Goal: Information Seeking & Learning: Check status

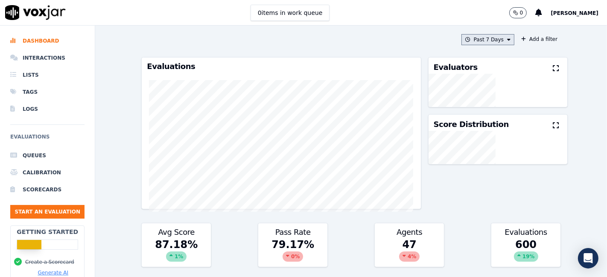
click at [491, 38] on button "Past 7 Days" at bounding box center [487, 39] width 53 height 11
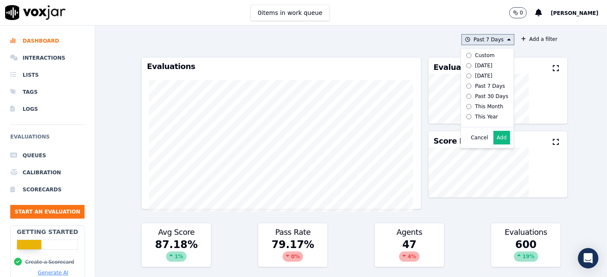
click at [475, 54] on div "Custom" at bounding box center [485, 55] width 20 height 7
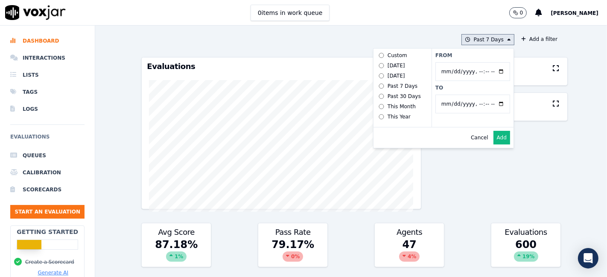
click at [492, 71] on input "From" at bounding box center [472, 71] width 75 height 19
type input "2025-06-21T00:00"
click at [481, 56] on label "From" at bounding box center [472, 55] width 75 height 7
click at [481, 62] on input "From" at bounding box center [472, 71] width 75 height 19
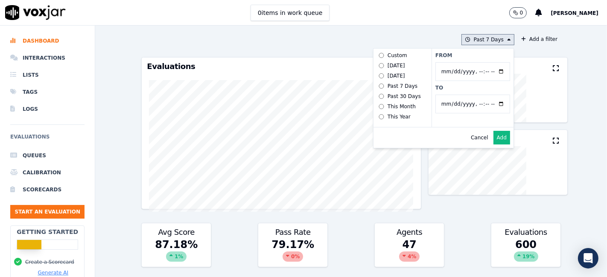
click at [490, 102] on input "To" at bounding box center [472, 104] width 75 height 19
type input "2025-07-20T23:59"
click at [486, 88] on label "To" at bounding box center [472, 88] width 75 height 7
click at [486, 95] on input "To" at bounding box center [472, 104] width 75 height 19
click at [495, 141] on button "Add" at bounding box center [501, 138] width 17 height 14
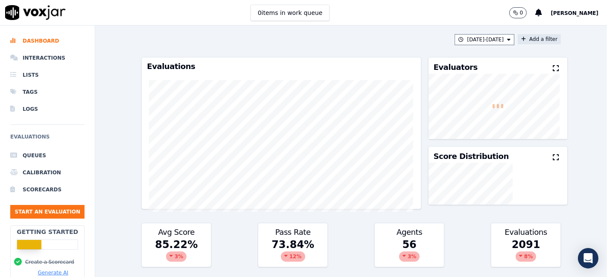
click at [521, 41] on button "Add a filter" at bounding box center [539, 39] width 43 height 10
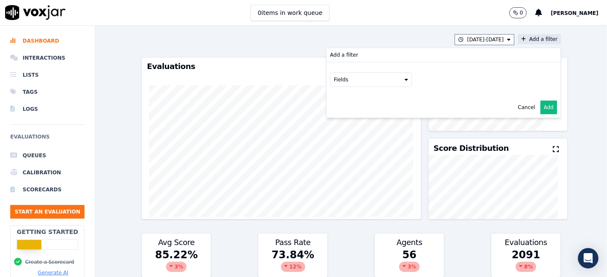
click at [362, 85] on button "Fields" at bounding box center [371, 80] width 82 height 15
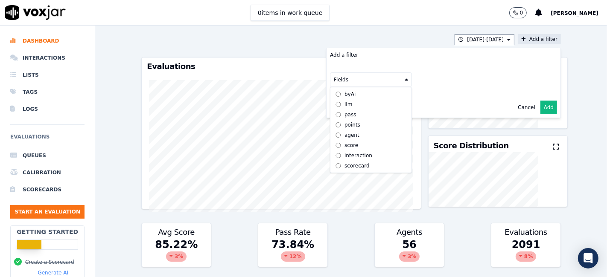
scroll to position [7, 0]
click at [348, 163] on div "scorecard" at bounding box center [357, 166] width 25 height 7
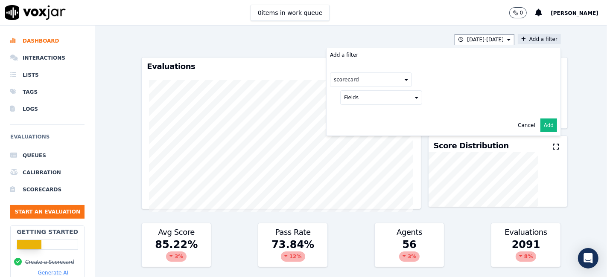
click at [374, 98] on button "Fields" at bounding box center [381, 98] width 82 height 15
click at [368, 111] on label "title" at bounding box center [381, 112] width 78 height 10
click at [449, 91] on button at bounding box center [487, 97] width 123 height 13
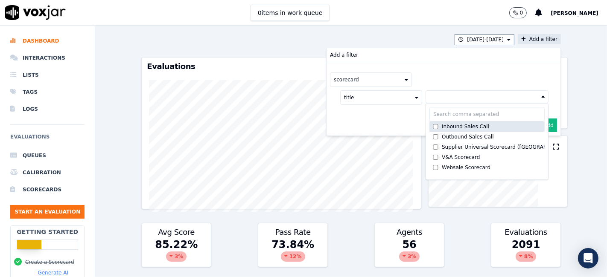
click at [451, 126] on div "Inbound Sales Call" at bounding box center [465, 126] width 47 height 7
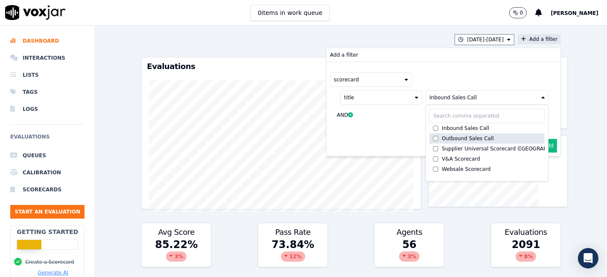
click at [447, 135] on div "Outbound Sales Call" at bounding box center [468, 138] width 52 height 7
click at [540, 144] on button "Add" at bounding box center [548, 146] width 17 height 14
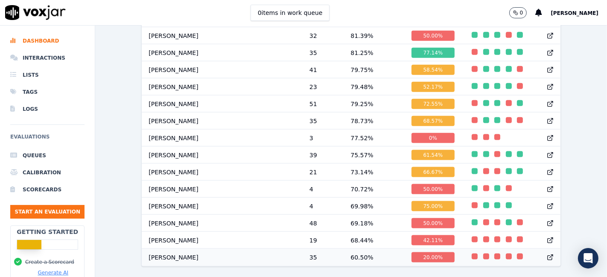
scroll to position [942, 0]
click at [412, 253] on div "20.00 %" at bounding box center [434, 258] width 44 height 10
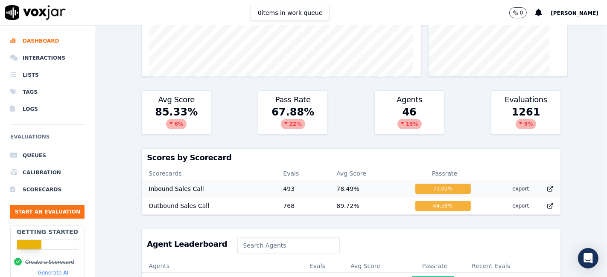
scroll to position [142, 0]
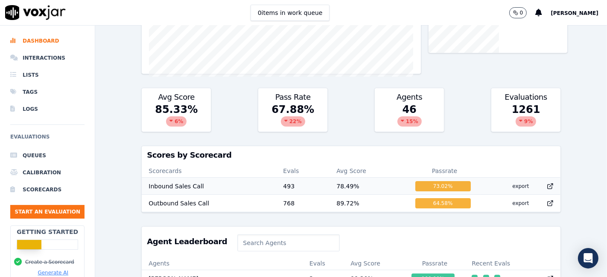
click at [547, 185] on icon at bounding box center [550, 186] width 7 height 7
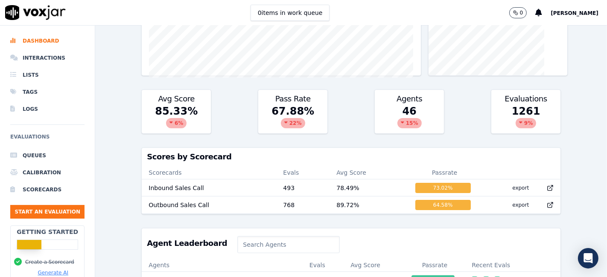
scroll to position [142, 0]
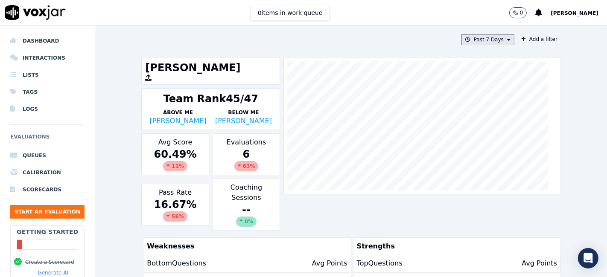
click at [478, 38] on button "Past 7 Days" at bounding box center [487, 39] width 53 height 11
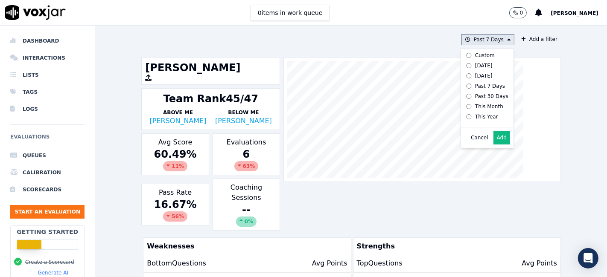
click at [478, 58] on label "Custom" at bounding box center [486, 55] width 46 height 10
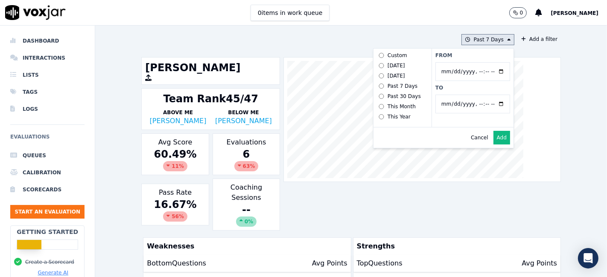
click at [485, 70] on input "From" at bounding box center [472, 71] width 75 height 19
click at [492, 69] on input "From" at bounding box center [472, 71] width 75 height 19
type input "2025-06-21T00:00"
click at [478, 58] on label "From" at bounding box center [472, 55] width 75 height 7
click at [478, 62] on input "From" at bounding box center [472, 71] width 75 height 19
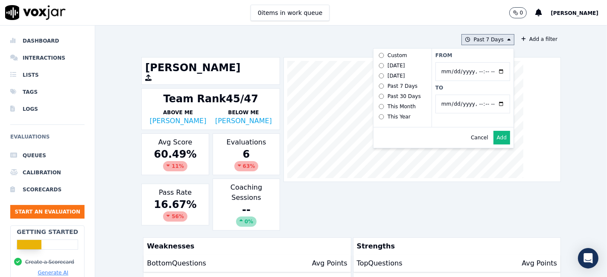
click at [490, 103] on input "To" at bounding box center [472, 104] width 75 height 19
click at [427, 33] on div "Past 7 Days Custom Today Yesterday Past 7 Days Past 30 Days This Month This Yea…" at bounding box center [351, 152] width 426 height 252
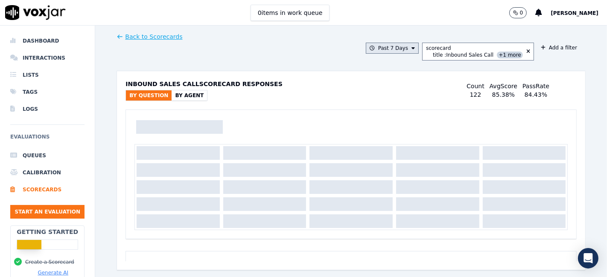
click at [408, 50] on button "Past 7 Days" at bounding box center [392, 48] width 53 height 11
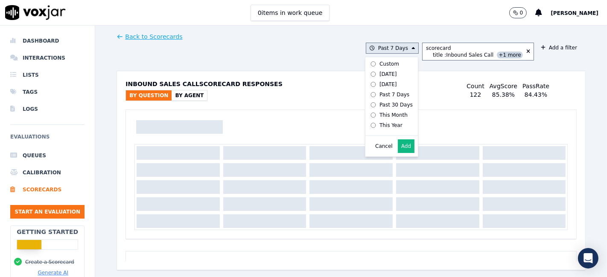
click at [391, 65] on div "Custom" at bounding box center [390, 64] width 20 height 7
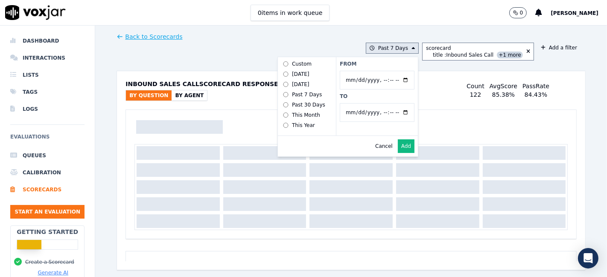
click at [402, 78] on input "From" at bounding box center [377, 80] width 75 height 19
type input "2025-06-21T00:00"
click at [385, 73] on input "From" at bounding box center [377, 80] width 75 height 19
click at [403, 112] on input "To" at bounding box center [377, 112] width 75 height 19
type input "2025-07-20T23:59"
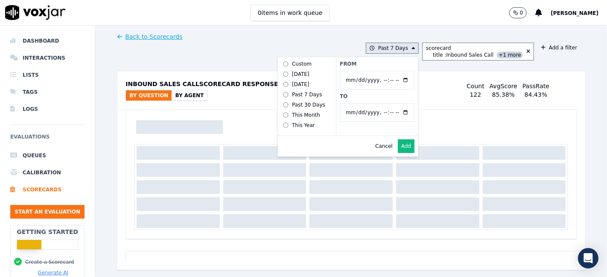
click at [375, 98] on label "To" at bounding box center [377, 96] width 75 height 7
click at [375, 103] on input "To" at bounding box center [377, 112] width 75 height 19
click at [408, 153] on button "Add" at bounding box center [406, 147] width 17 height 14
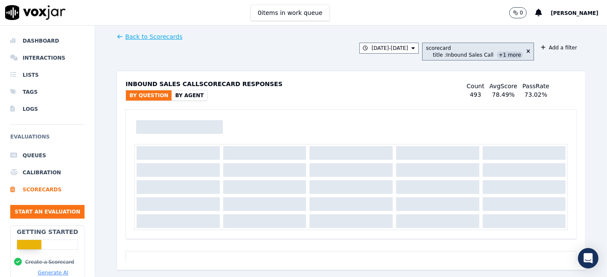
click at [501, 58] on span "+1 more" at bounding box center [510, 55] width 26 height 7
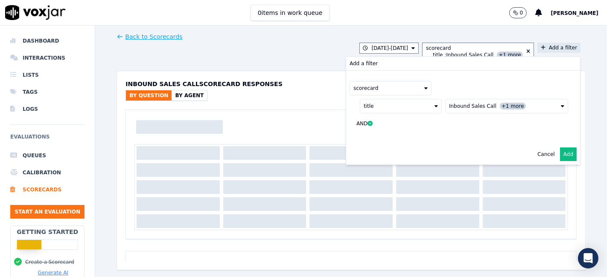
click at [500, 107] on span "+1 more" at bounding box center [513, 106] width 26 height 7
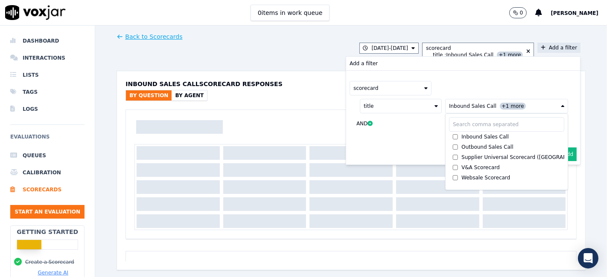
click at [560, 155] on button "Add" at bounding box center [568, 155] width 17 height 14
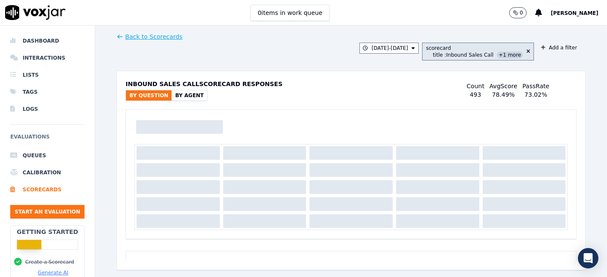
click at [503, 55] on span "+1 more" at bounding box center [510, 55] width 26 height 7
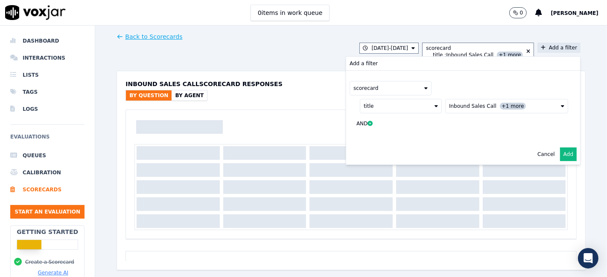
click at [500, 105] on span "+1 more" at bounding box center [513, 106] width 26 height 7
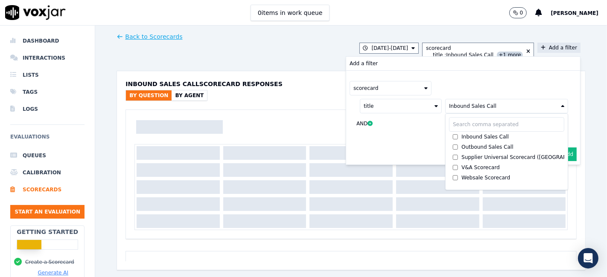
click at [560, 152] on button "Add" at bounding box center [568, 155] width 17 height 14
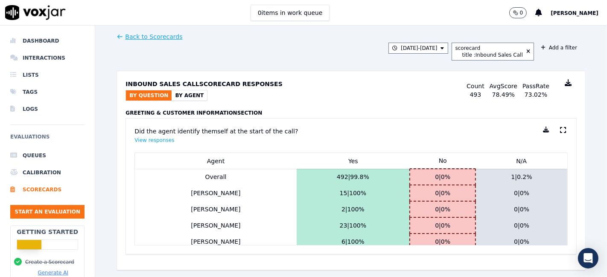
click at [565, 83] on icon at bounding box center [568, 82] width 7 height 7
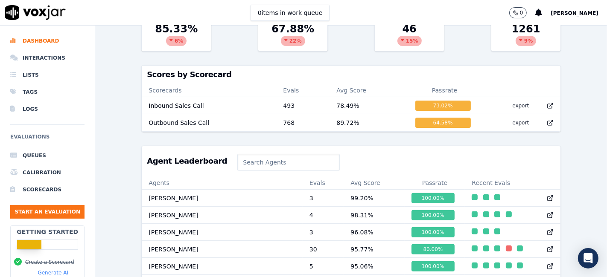
scroll to position [237, 0]
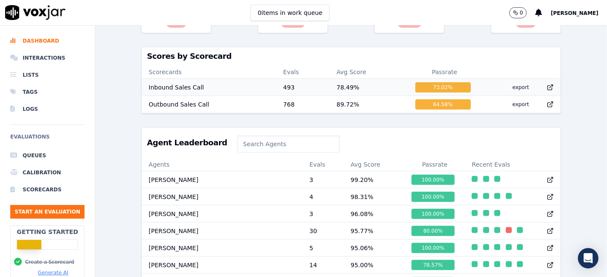
click at [547, 90] on icon at bounding box center [550, 87] width 7 height 7
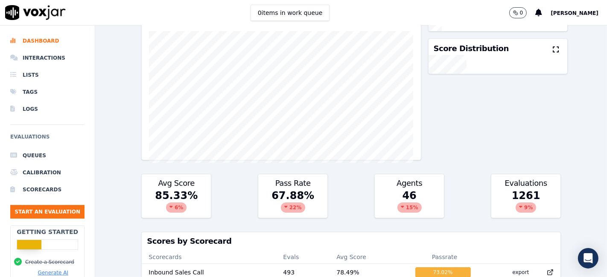
scroll to position [47, 0]
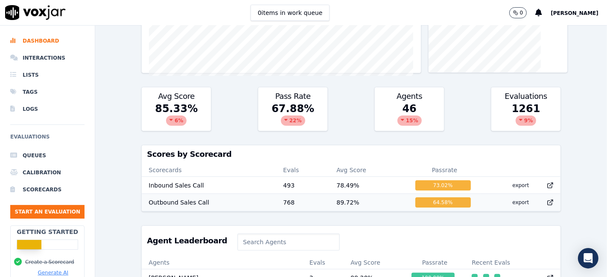
scroll to position [142, 0]
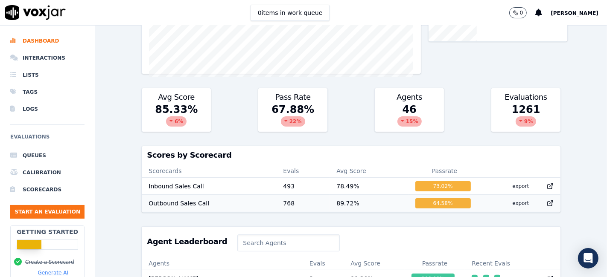
click at [548, 202] on icon at bounding box center [550, 204] width 4 height 4
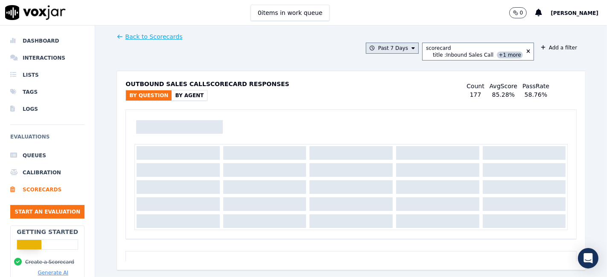
click at [408, 47] on button "Past 7 Days" at bounding box center [392, 48] width 53 height 11
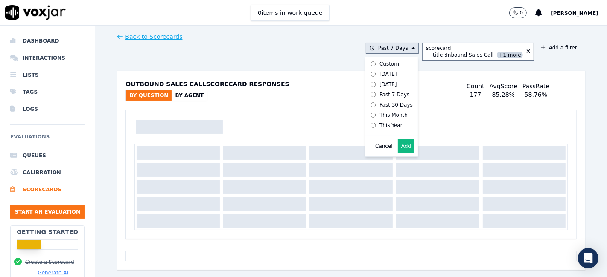
click at [388, 67] on label "Custom" at bounding box center [390, 64] width 46 height 10
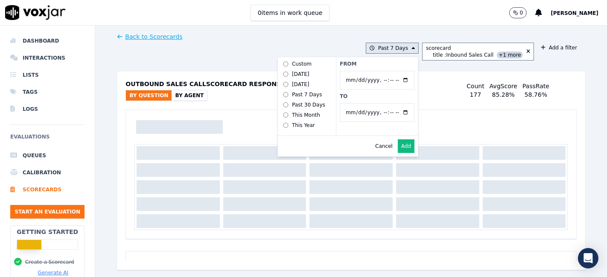
click at [401, 79] on input "From" at bounding box center [377, 80] width 75 height 19
type input "2025-06-21T00:00"
click at [390, 67] on div "From To" at bounding box center [377, 96] width 82 height 79
click at [403, 112] on input "To" at bounding box center [377, 112] width 75 height 19
type input "2025-07-20T23:59"
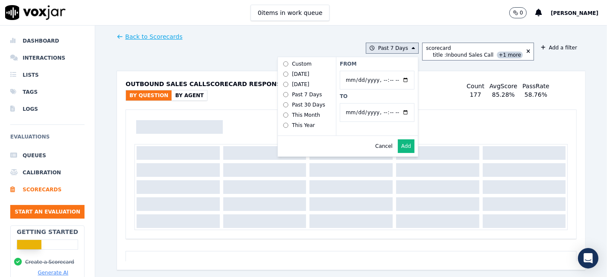
click at [376, 96] on label "To" at bounding box center [377, 96] width 75 height 7
click at [376, 103] on input "To" at bounding box center [377, 112] width 75 height 19
click at [405, 153] on button "Add" at bounding box center [406, 147] width 17 height 14
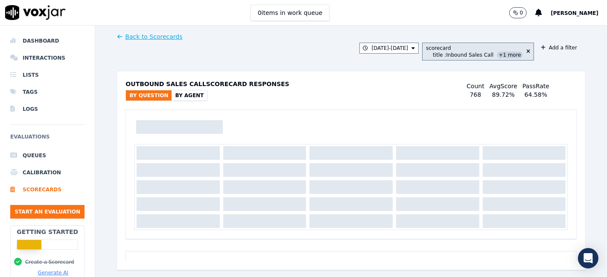
click at [500, 57] on span "+1 more" at bounding box center [510, 55] width 26 height 7
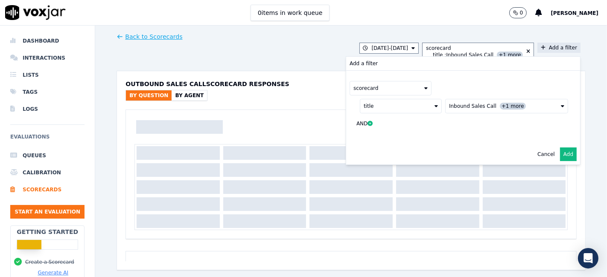
click at [501, 107] on span "+1 more" at bounding box center [513, 106] width 26 height 7
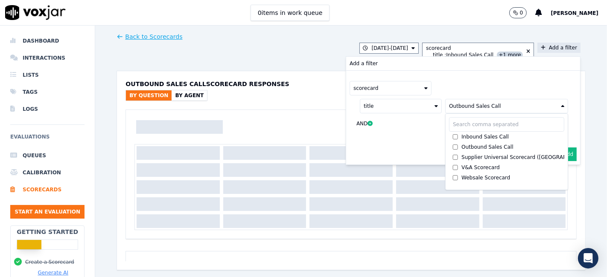
click at [560, 152] on button "Add" at bounding box center [568, 155] width 17 height 14
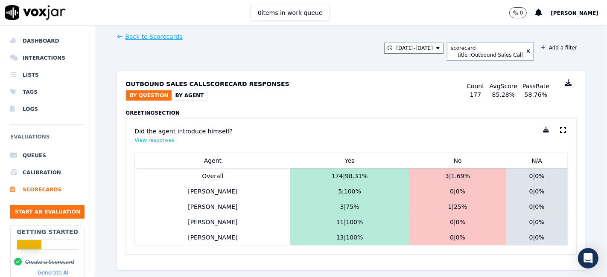
click at [565, 83] on icon at bounding box center [568, 82] width 7 height 7
